Goal: Navigation & Orientation: Find specific page/section

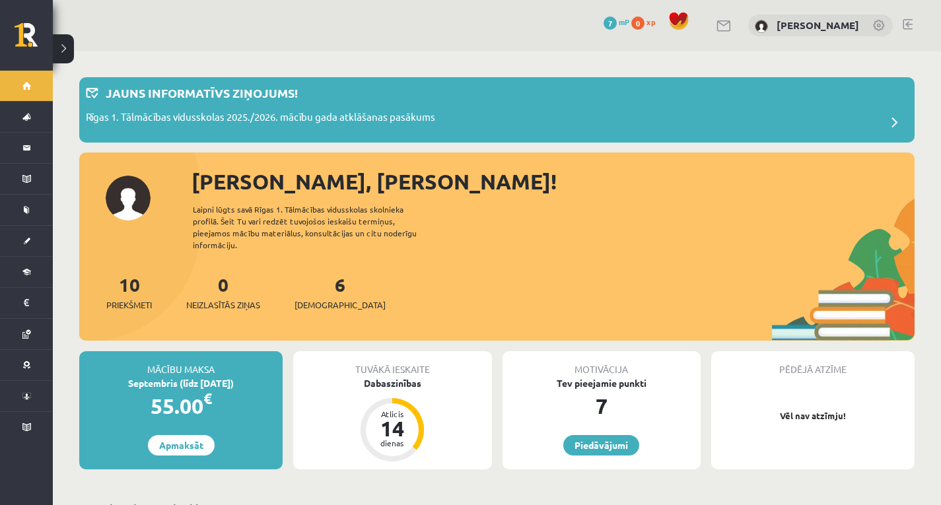
scroll to position [198, 0]
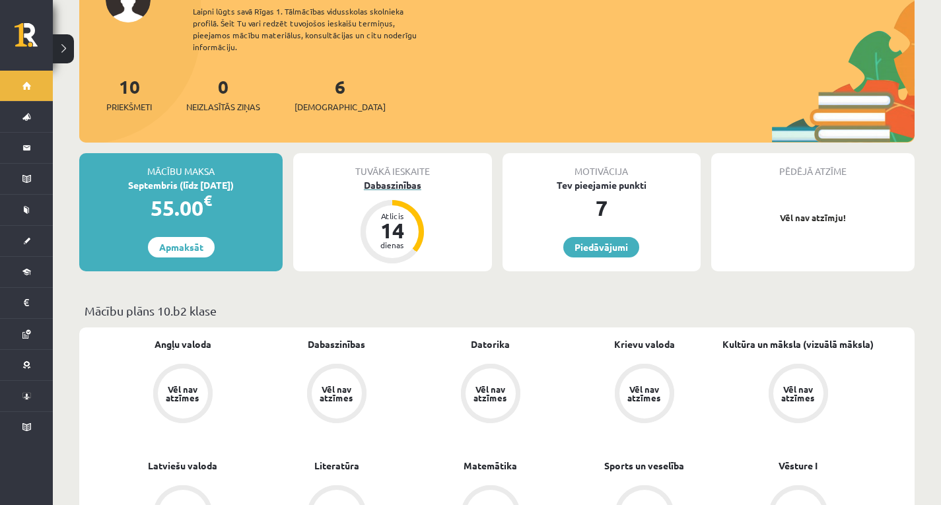
click at [405, 178] on div "Dabaszinības" at bounding box center [392, 185] width 198 height 14
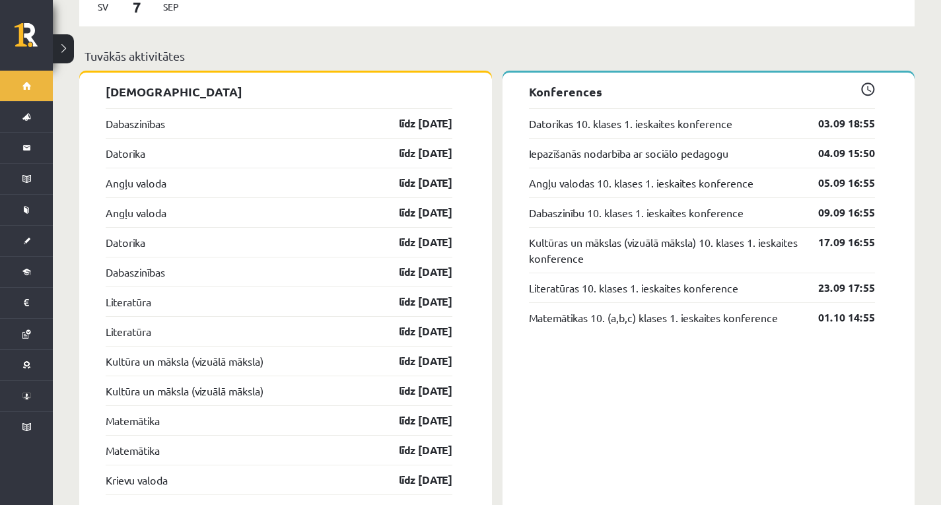
scroll to position [1122, 0]
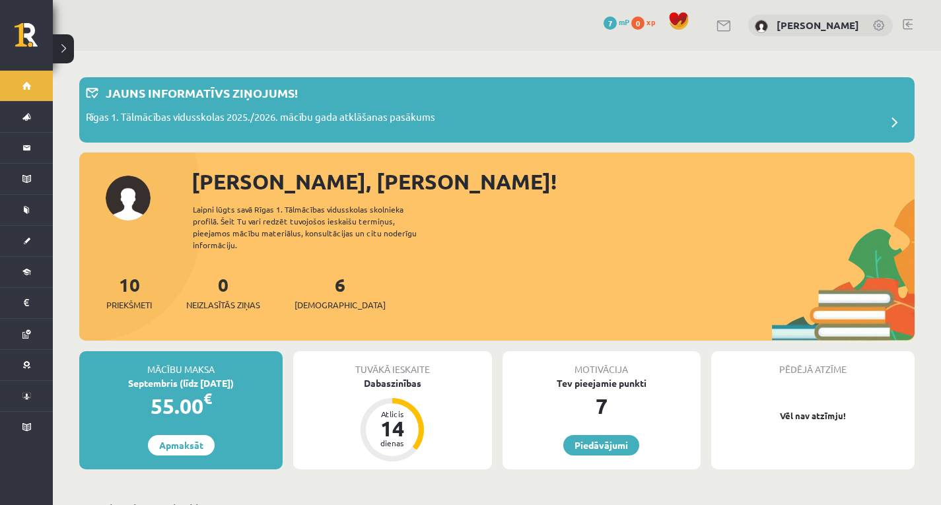
click at [919, 25] on div "0 Dāvanas 7 mP 0 xp Loreta Veigule" at bounding box center [497, 25] width 888 height 51
click at [886, 26] on div "[PERSON_NAME]" at bounding box center [820, 26] width 145 height 22
click at [882, 25] on link at bounding box center [879, 26] width 13 height 13
click at [878, 24] on link at bounding box center [879, 26] width 13 height 13
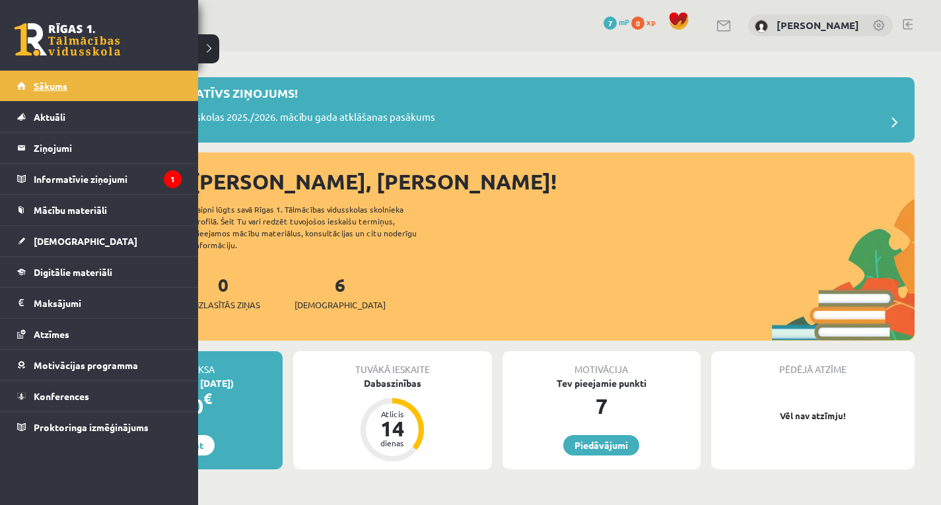
click at [80, 84] on link "Sākums" at bounding box center [99, 86] width 164 height 30
click at [38, 90] on span "Sākums" at bounding box center [51, 86] width 34 height 12
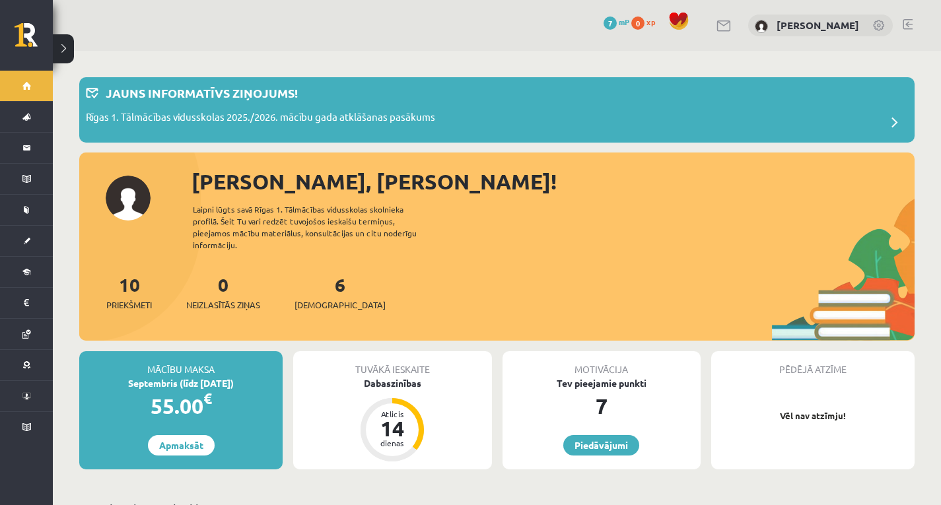
drag, startPoint x: 0, startPoint y: 0, endPoint x: 67, endPoint y: 53, distance: 86.0
click at [67, 53] on button at bounding box center [63, 48] width 21 height 29
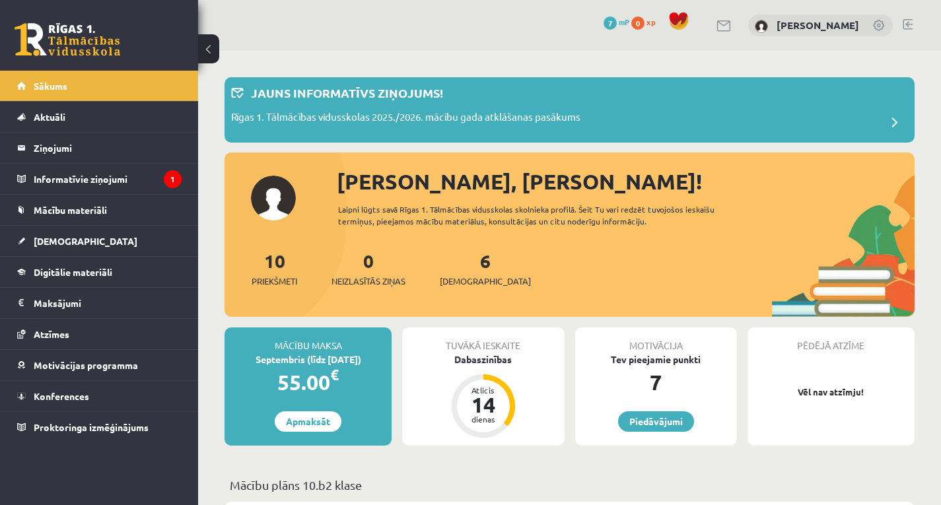
click at [912, 19] on div "0 Dāvanas 7 mP 0 xp Loreta Veigule" at bounding box center [569, 25] width 743 height 51
click at [906, 22] on link at bounding box center [907, 24] width 10 height 11
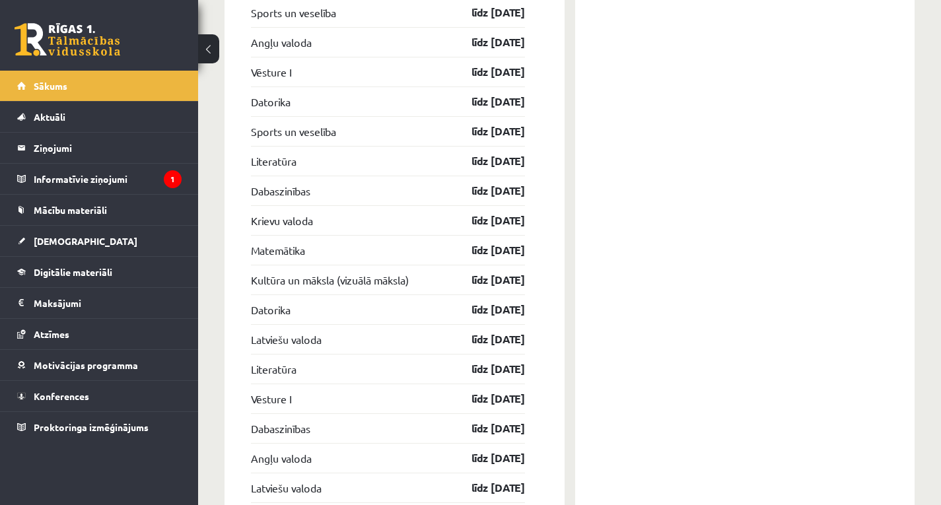
scroll to position [2043, 0]
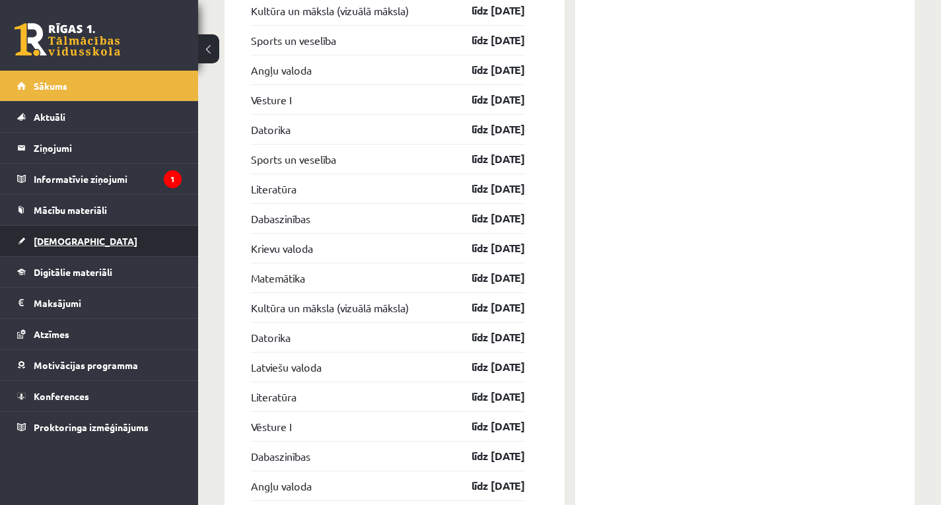
click at [85, 236] on link "[DEMOGRAPHIC_DATA]" at bounding box center [99, 241] width 164 height 30
